Goal: Information Seeking & Learning: Learn about a topic

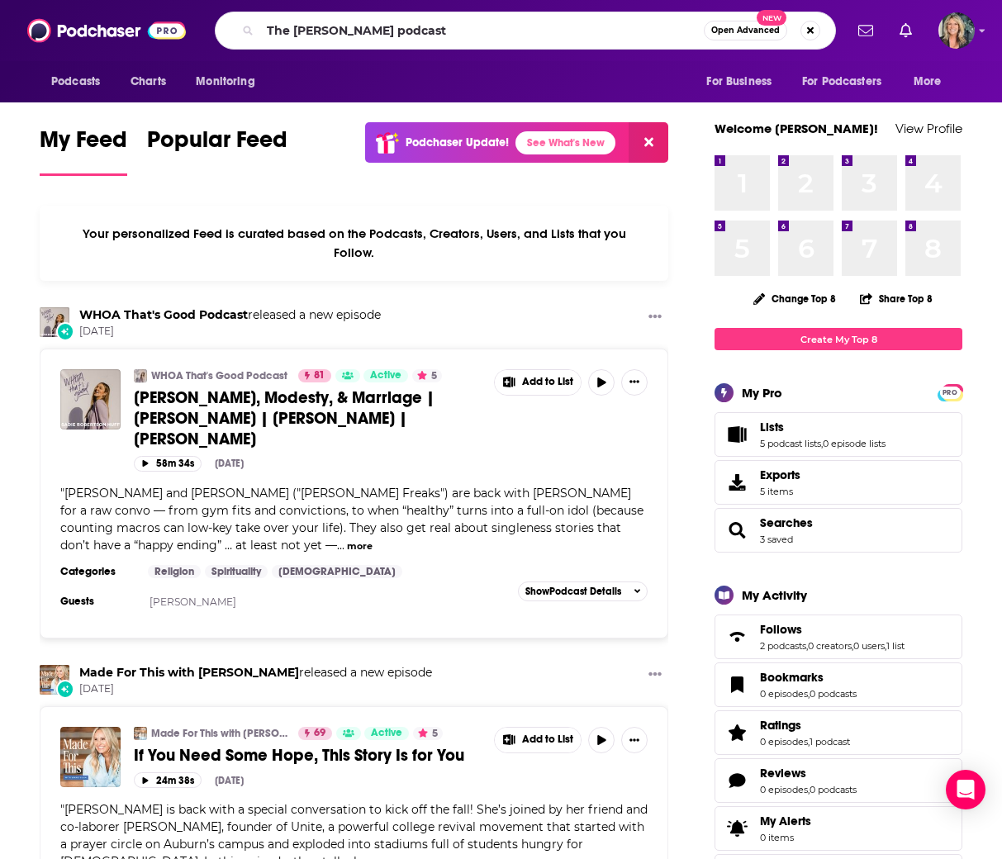
type input "The [PERSON_NAME] podcast"
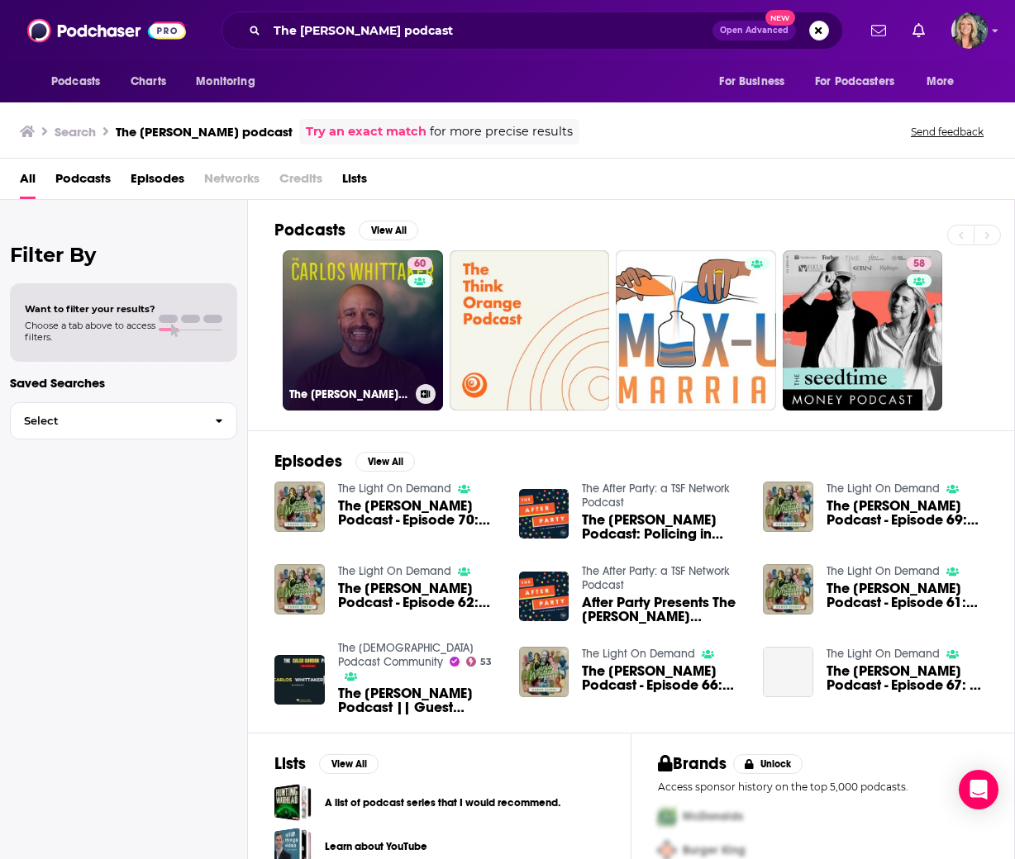
click at [360, 343] on link "60 The [PERSON_NAME] Podcast" at bounding box center [363, 330] width 160 height 160
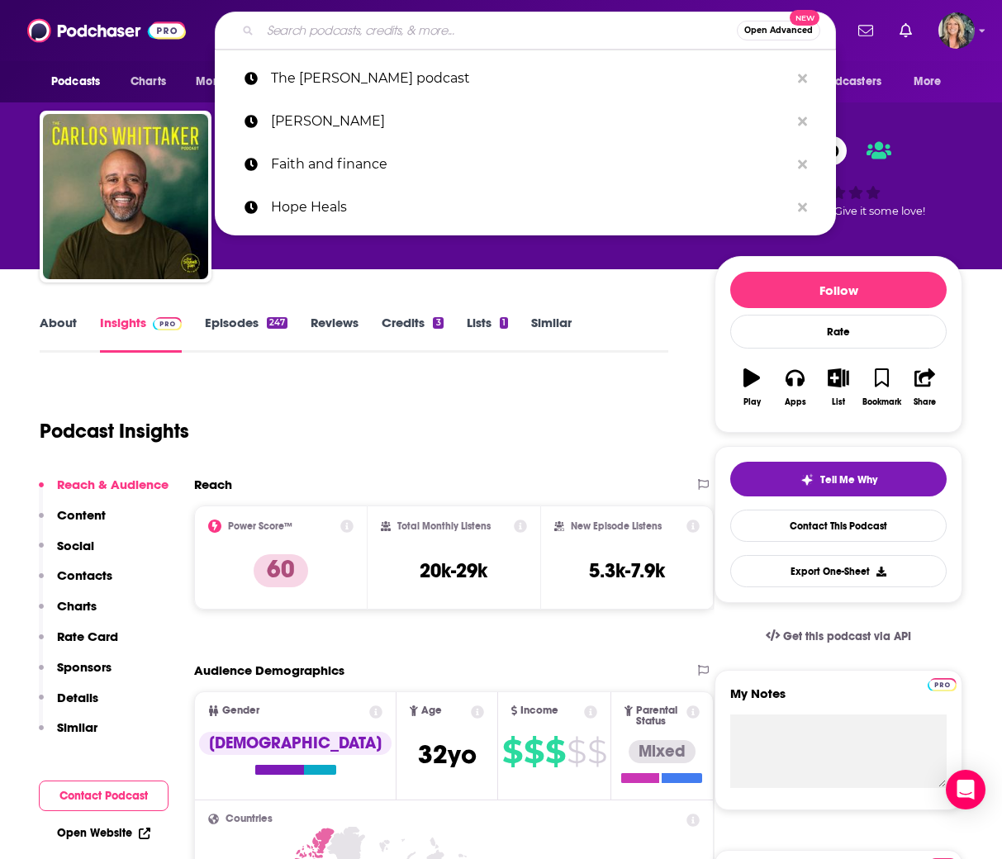
click at [386, 34] on input "Search podcasts, credits, & more..." at bounding box center [498, 30] width 477 height 26
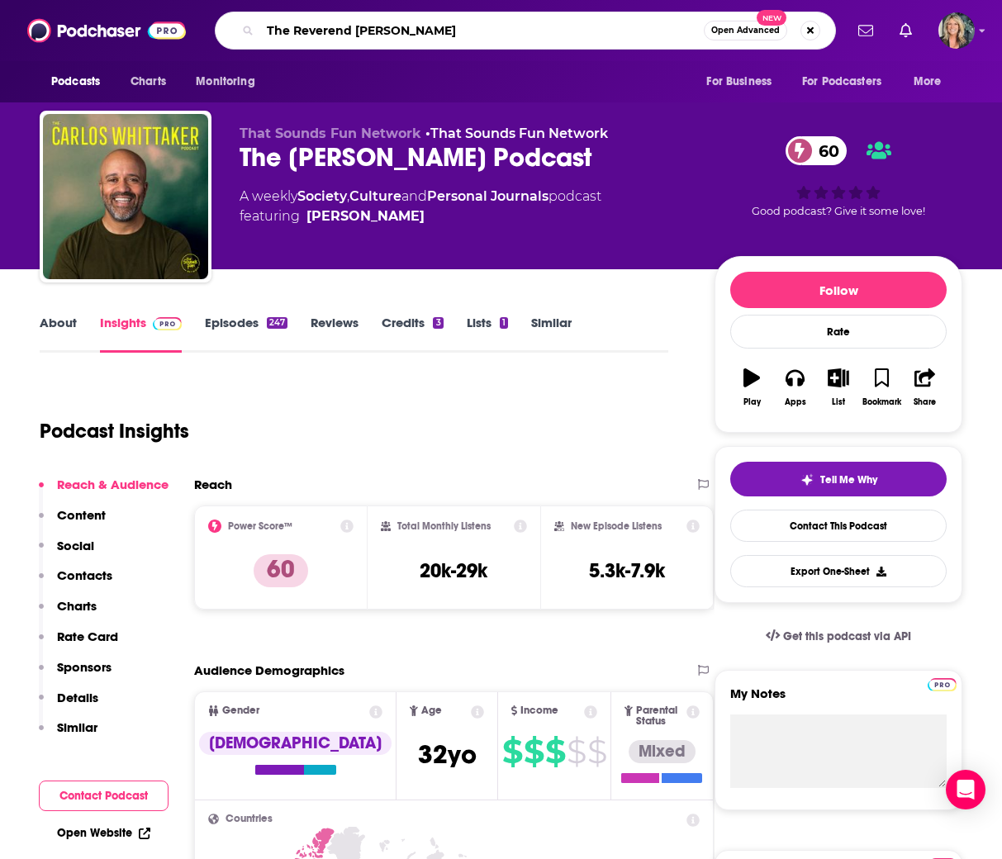
type input "The Reverend [PERSON_NAME][GEOGRAPHIC_DATA]"
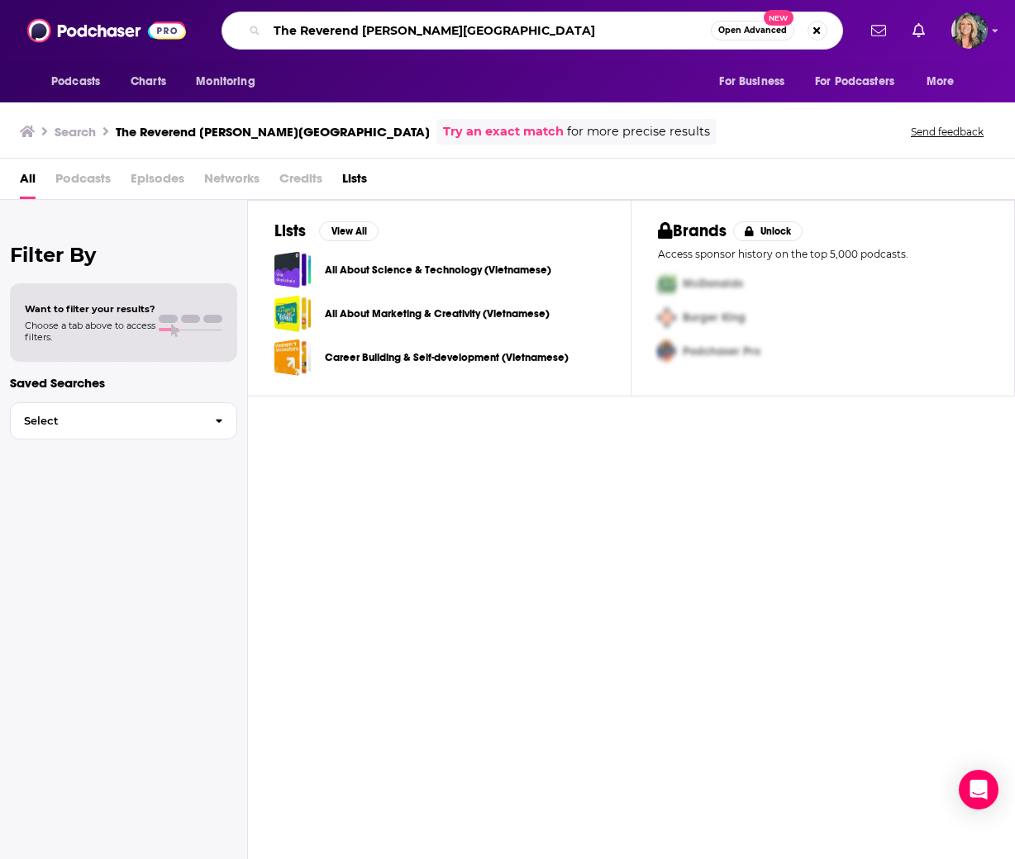
drag, startPoint x: 494, startPoint y: 31, endPoint x: 260, endPoint y: 21, distance: 234.1
click at [260, 21] on div "The Reverend [PERSON_NAME] Open Advanced New" at bounding box center [531, 31] width 621 height 38
type input "Build a Winning Team with [PERSON_NAME]"
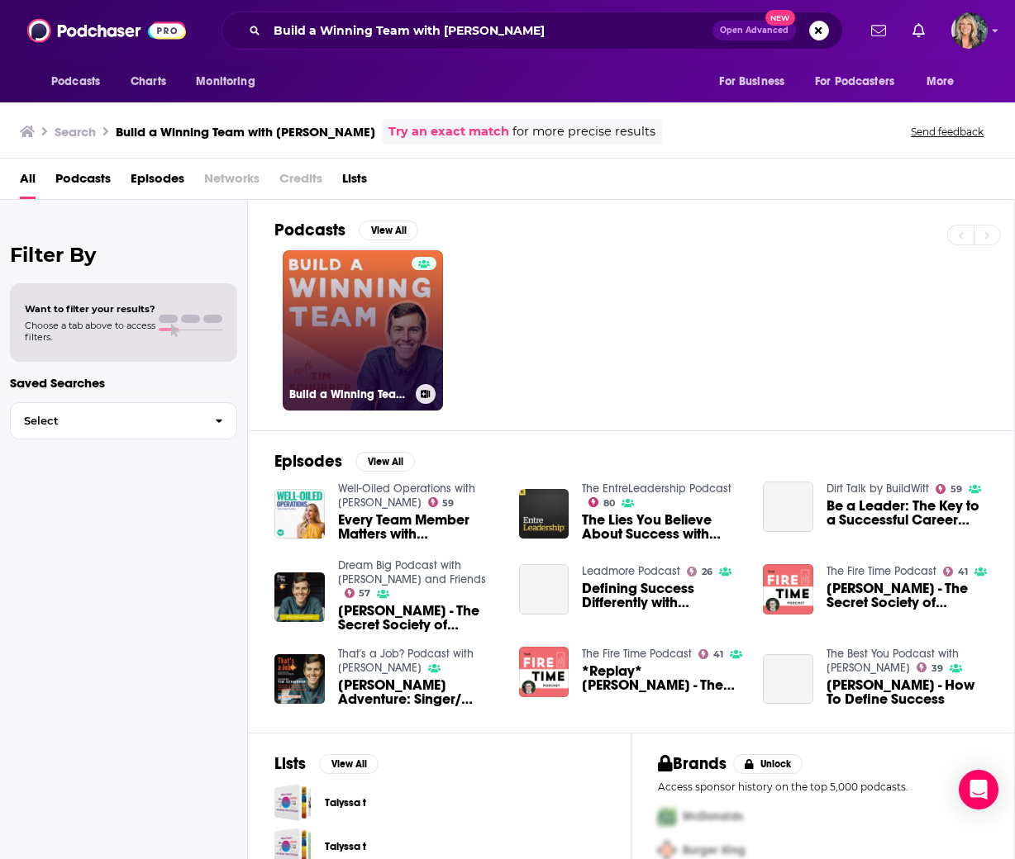
click at [346, 341] on link "Build a Winning Team with [PERSON_NAME]" at bounding box center [363, 330] width 160 height 160
